Goal: Register for event/course

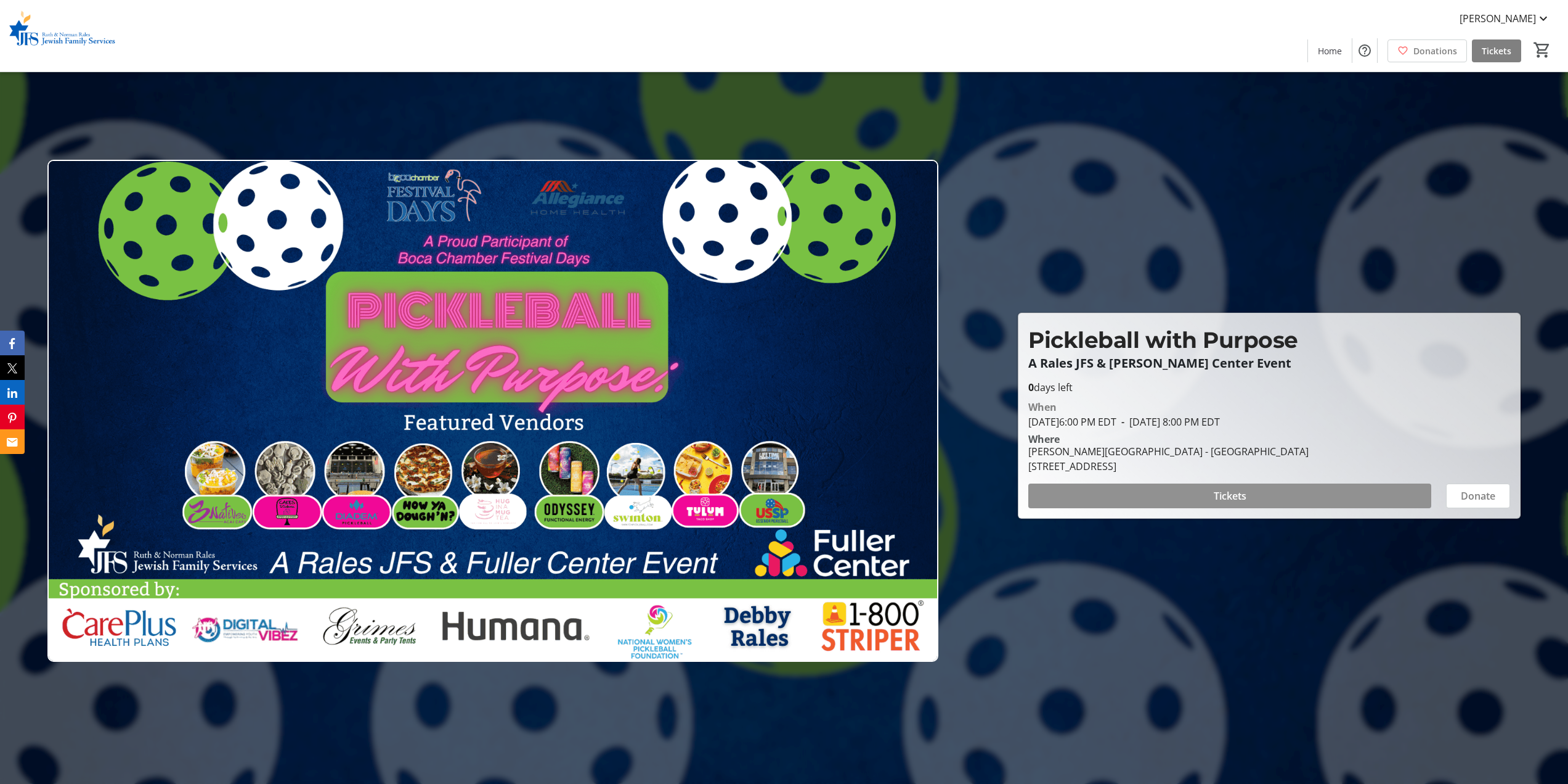
click at [1193, 497] on span at bounding box center [1230, 495] width 403 height 29
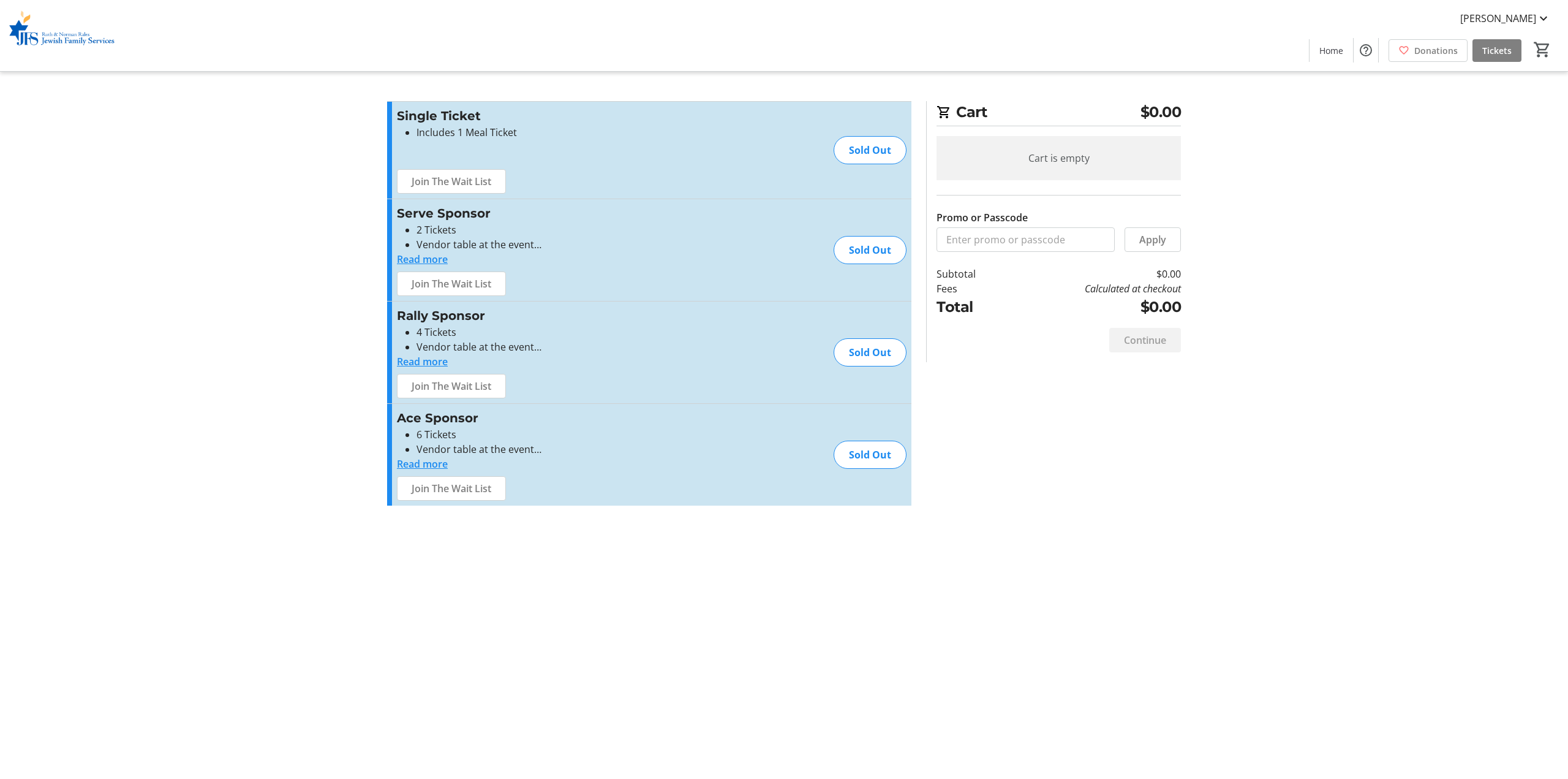
click at [844, 142] on div "Sold Out" at bounding box center [870, 150] width 73 height 28
click at [855, 150] on div "Sold Out" at bounding box center [870, 150] width 73 height 28
click at [569, 163] on p at bounding box center [531, 157] width 268 height 15
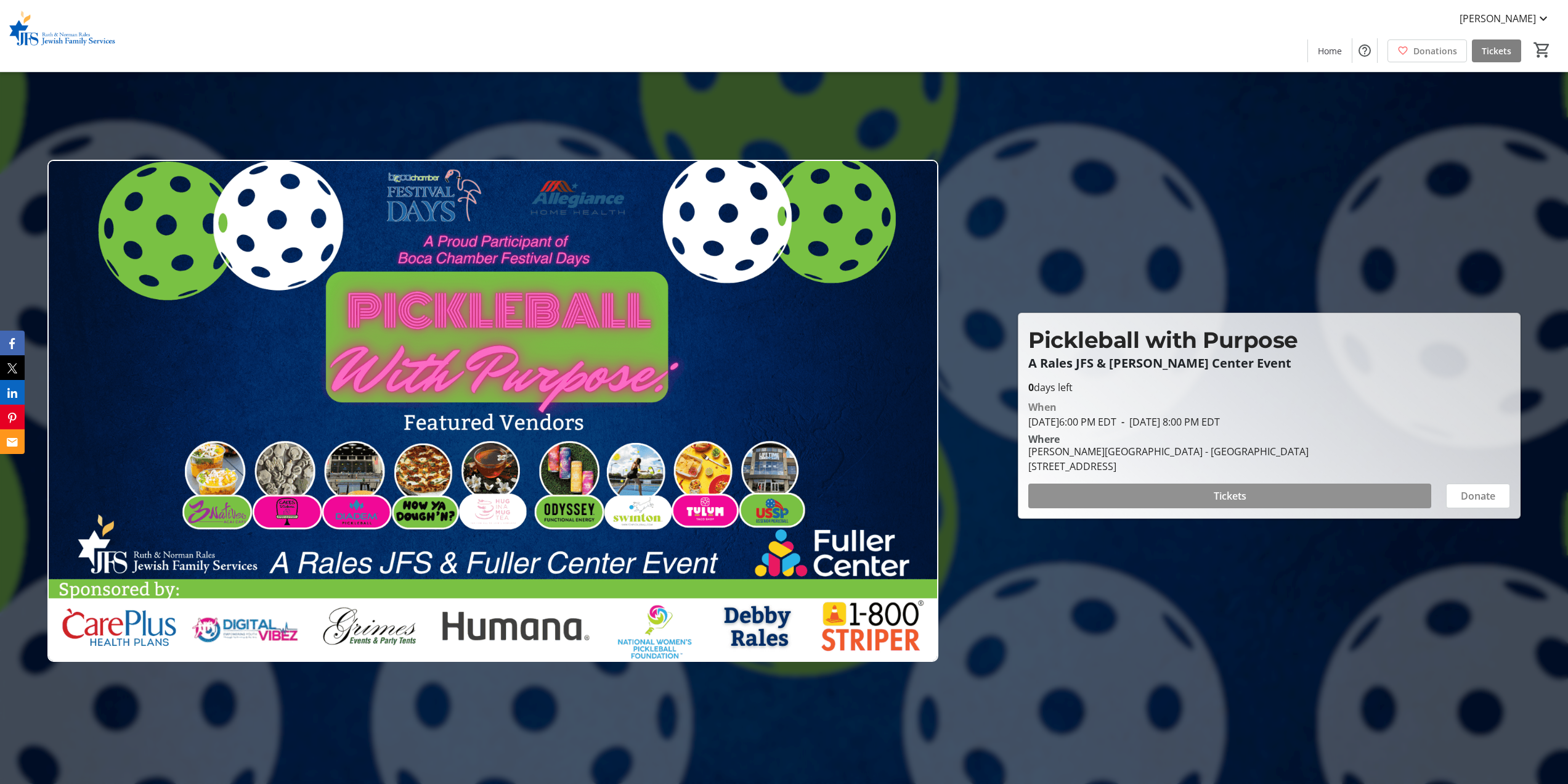
click at [1098, 496] on span at bounding box center [1230, 495] width 403 height 29
